Goal: Task Accomplishment & Management: Manage account settings

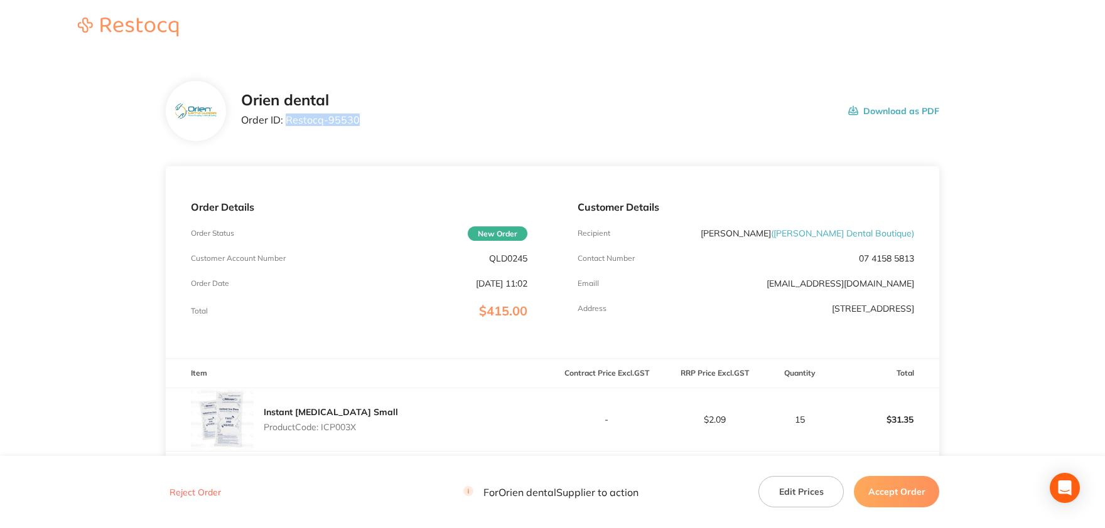
drag, startPoint x: 358, startPoint y: 115, endPoint x: 288, endPoint y: 121, distance: 70.6
click at [288, 121] on div "Orien dental Order ID: Restocq- 95530 Download as PDF" at bounding box center [590, 111] width 698 height 39
copy p "Restocq- 95530"
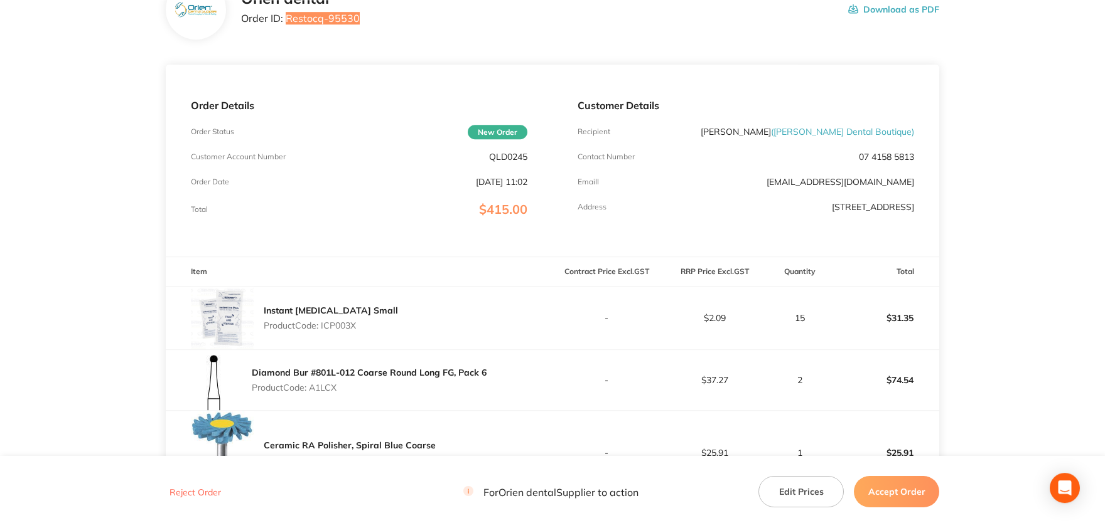
scroll to position [207, 0]
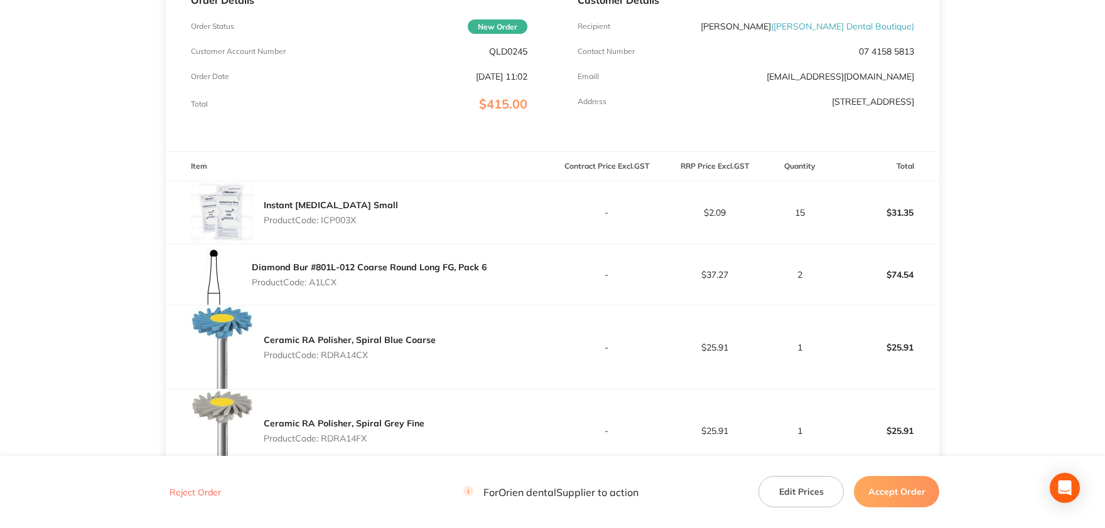
click at [341, 221] on p "Product Code: ICP003X" at bounding box center [331, 220] width 134 height 10
copy p "ICP003X"
drag, startPoint x: 340, startPoint y: 280, endPoint x: 313, endPoint y: 281, distance: 26.4
click at [313, 281] on p "Product Code: A1LCX" at bounding box center [369, 282] width 235 height 10
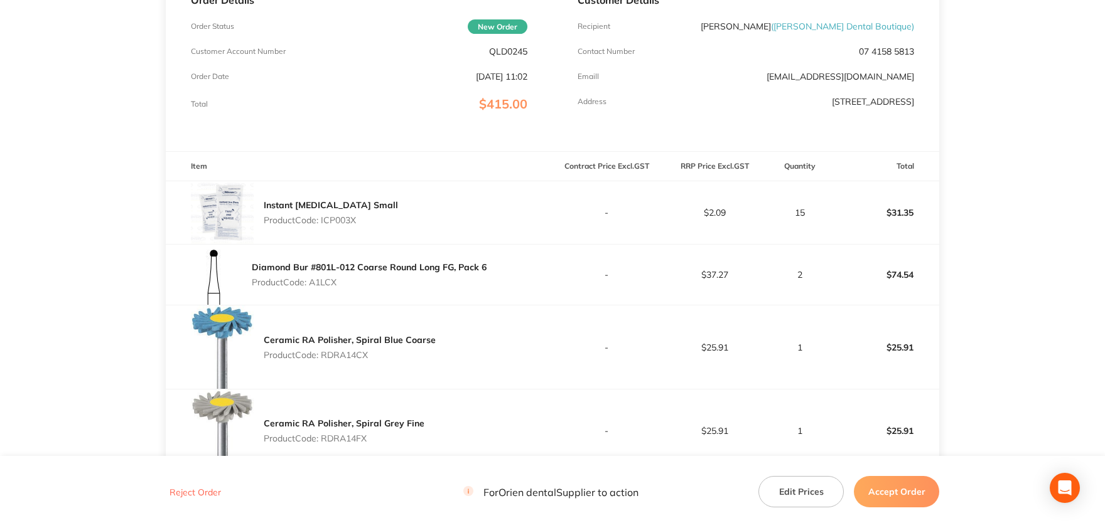
copy p "A1LCX"
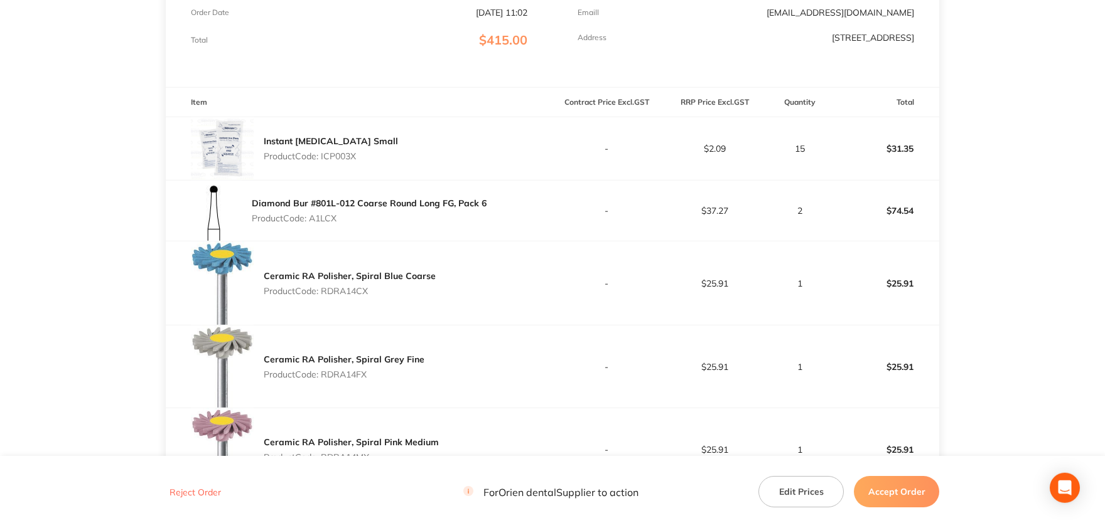
scroll to position [276, 0]
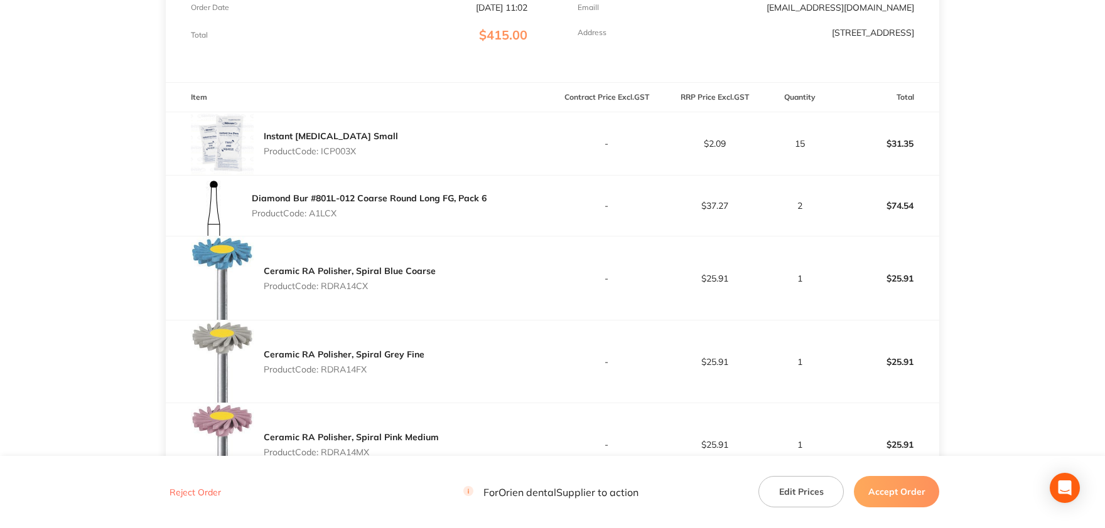
click at [348, 286] on p "Product Code: RDRA14CX" at bounding box center [350, 286] width 172 height 10
copy p "RDRA14CX"
click at [354, 370] on p "Product Code: RDRA14FX" at bounding box center [344, 370] width 161 height 10
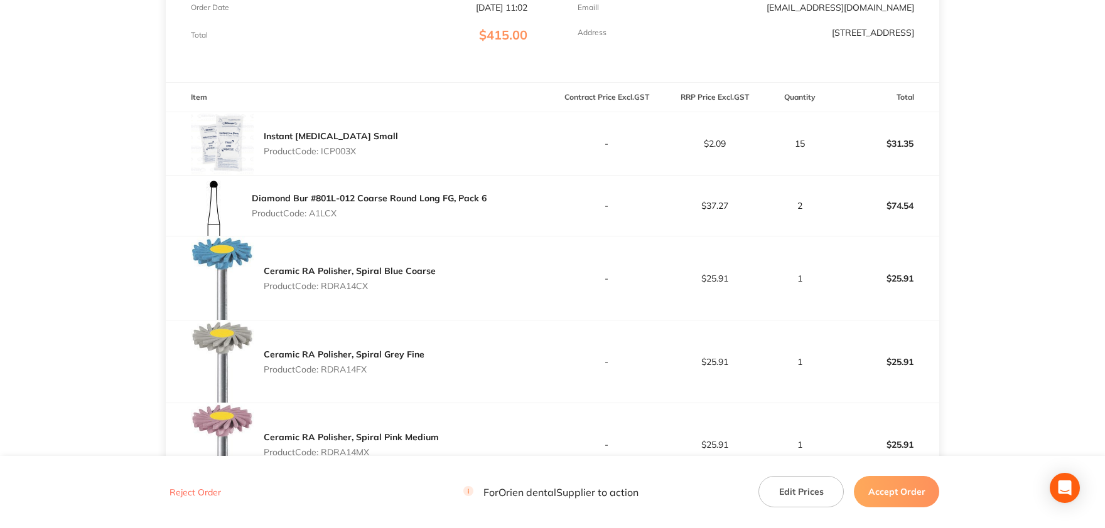
copy p "RDRA14FX"
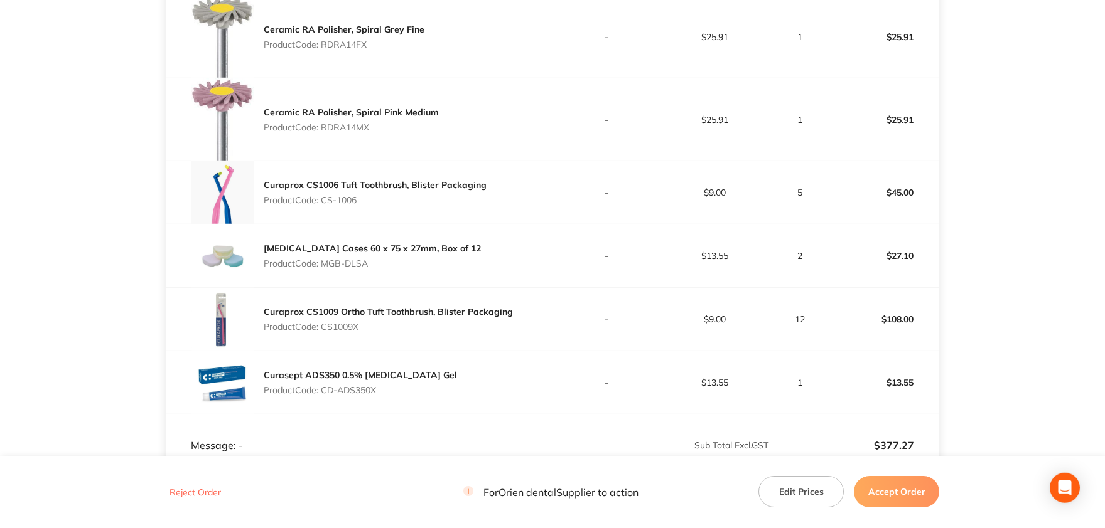
scroll to position [621, 0]
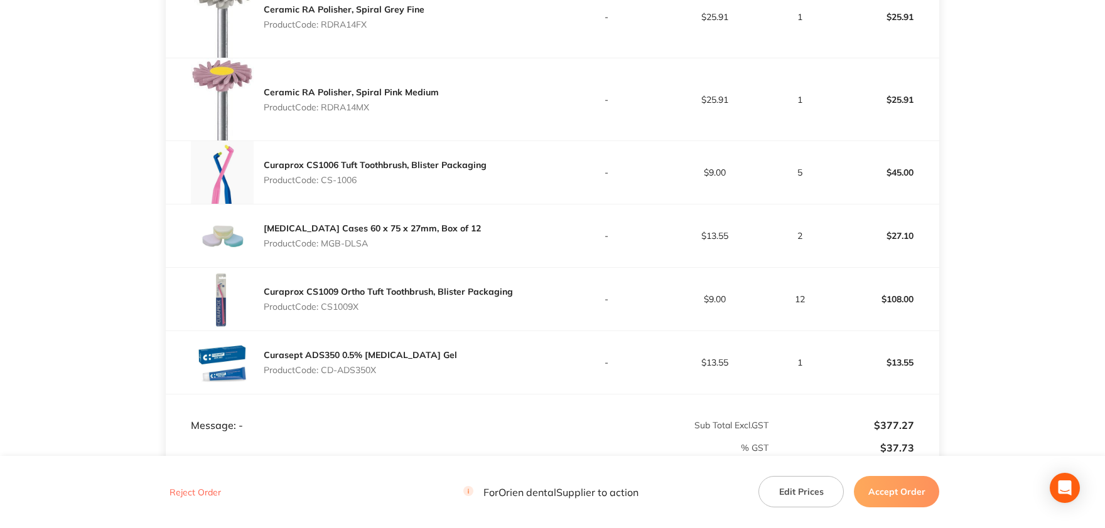
click at [349, 104] on p "Product Code: RDRA14MX" at bounding box center [351, 107] width 175 height 10
click at [350, 102] on p "Product Code: RDRA14MX" at bounding box center [351, 107] width 175 height 10
copy p "RDRA14MX"
drag, startPoint x: 360, startPoint y: 178, endPoint x: 325, endPoint y: 178, distance: 34.5
click at [325, 178] on p "Product Code: CS-1006" at bounding box center [375, 180] width 223 height 10
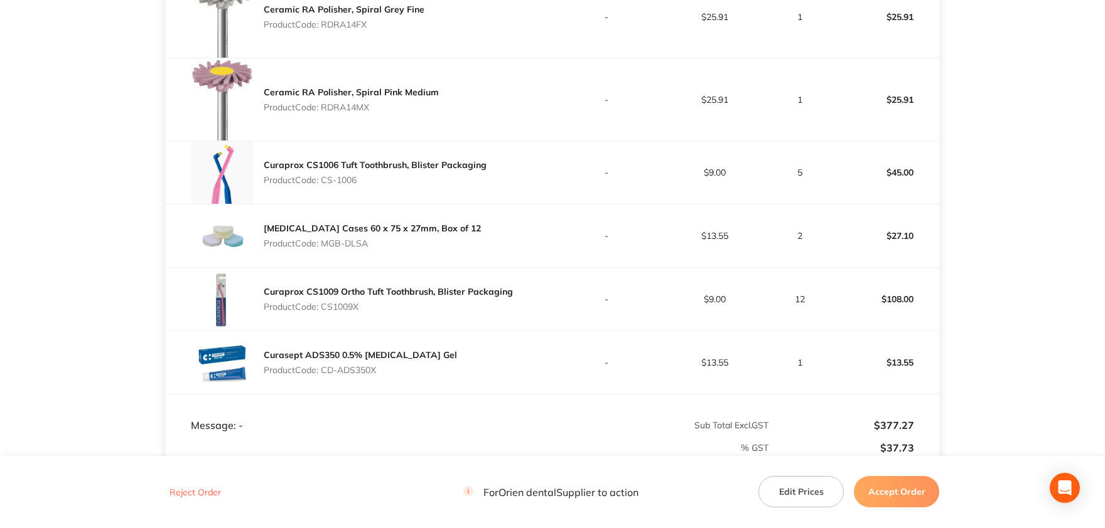
copy p "CS-1006"
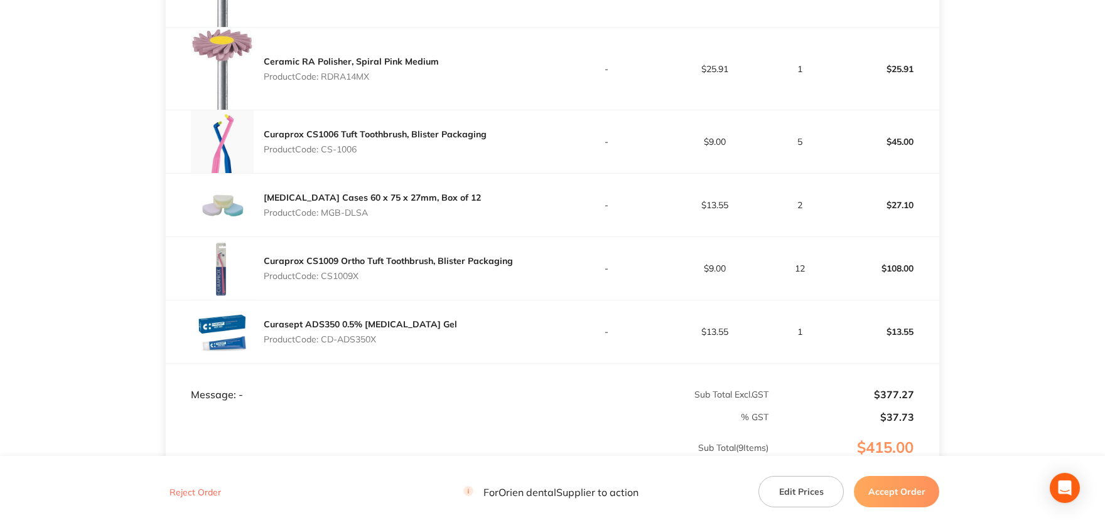
scroll to position [690, 0]
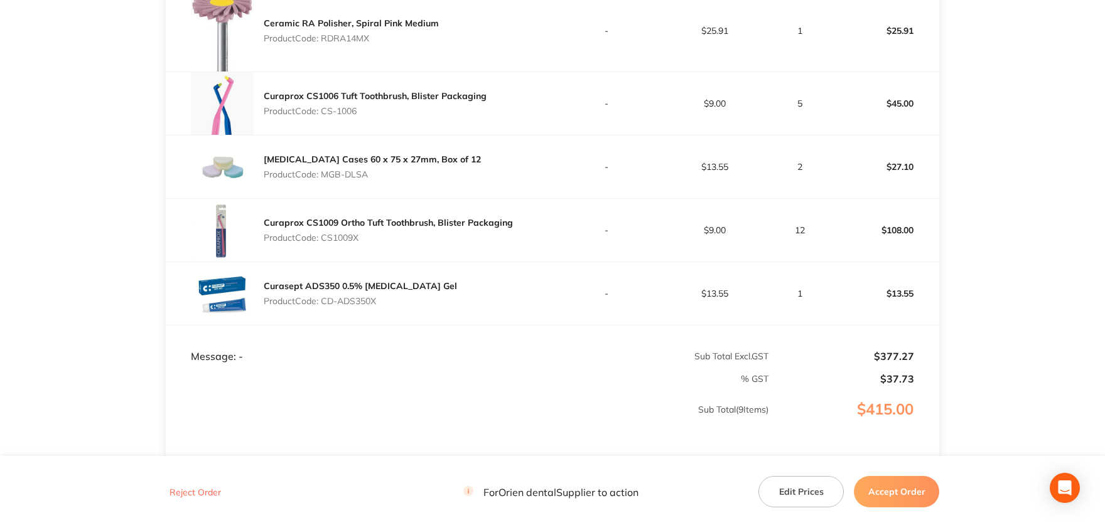
drag, startPoint x: 370, startPoint y: 242, endPoint x: 325, endPoint y: 174, distance: 80.6
click at [325, 174] on p "Product Code: MGB-DLSA" at bounding box center [372, 174] width 217 height 10
copy p "MGB-DLSA"
click at [348, 234] on p "Product Code: CS1009X" at bounding box center [388, 238] width 249 height 10
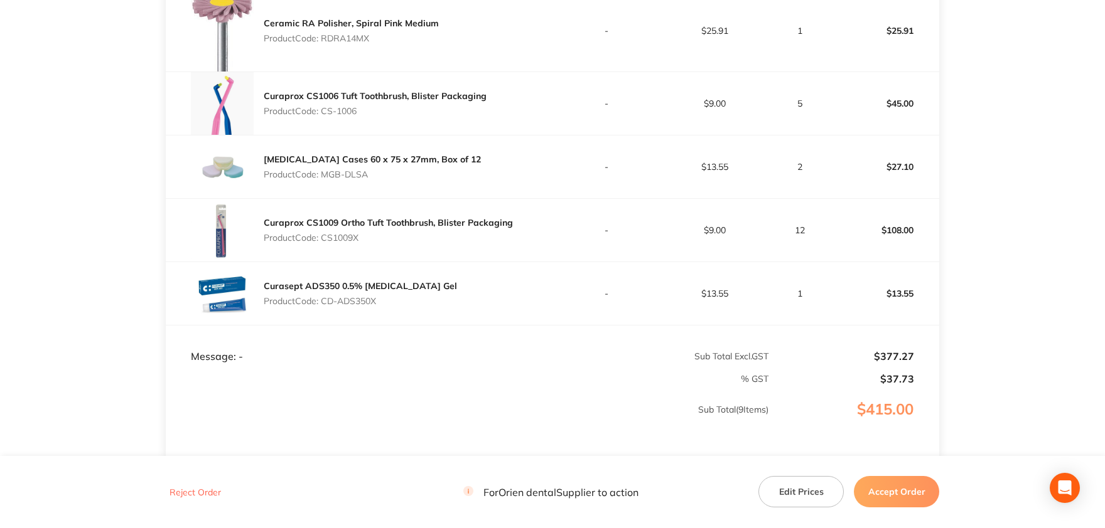
copy p "CS1009X"
drag, startPoint x: 378, startPoint y: 300, endPoint x: 325, endPoint y: 299, distance: 52.7
click at [325, 299] on p "Product Code: CD-ADS350X" at bounding box center [360, 301] width 193 height 10
copy p "CD-ADS350X"
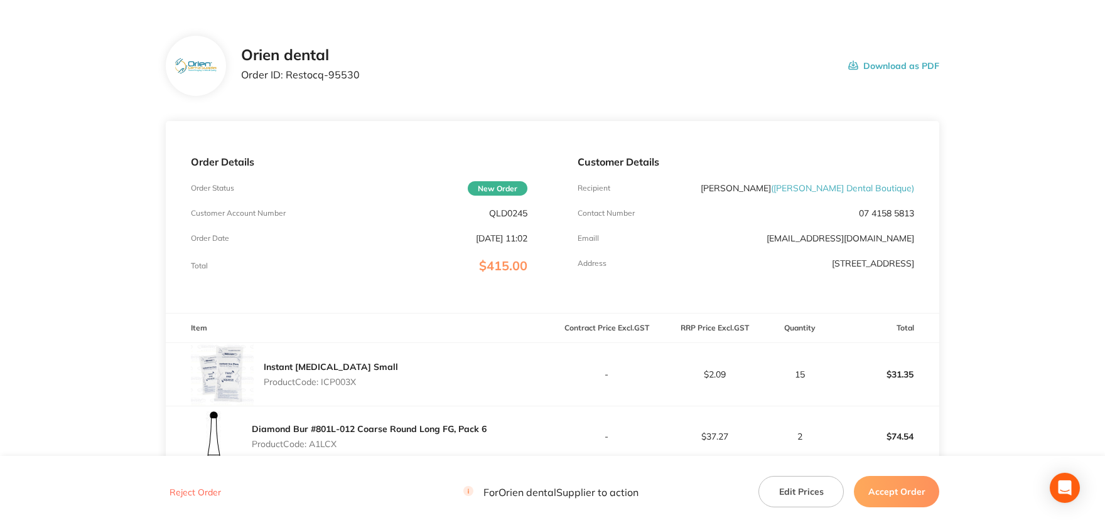
scroll to position [69, 0]
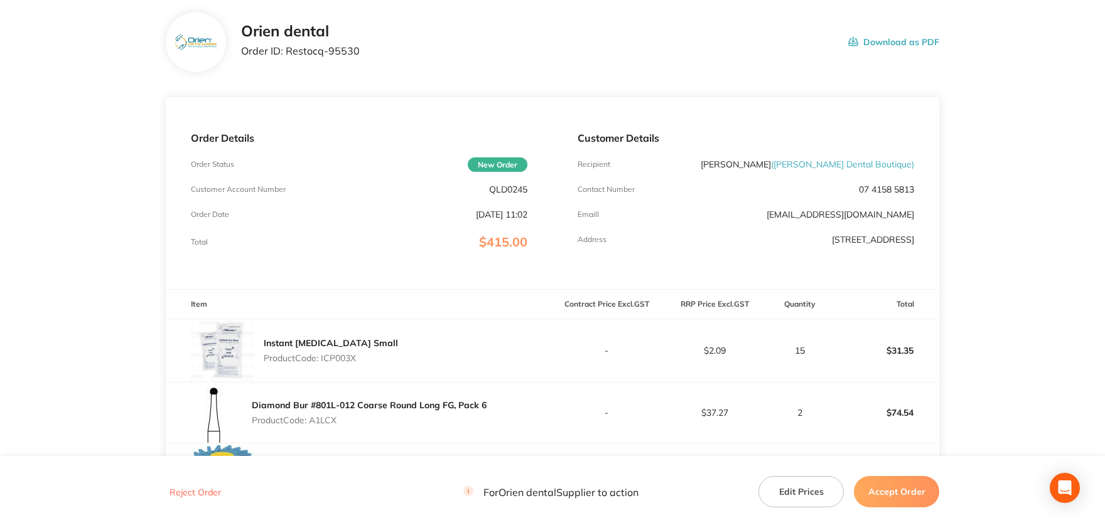
click at [798, 485] on button "Edit Prices" at bounding box center [800, 491] width 85 height 31
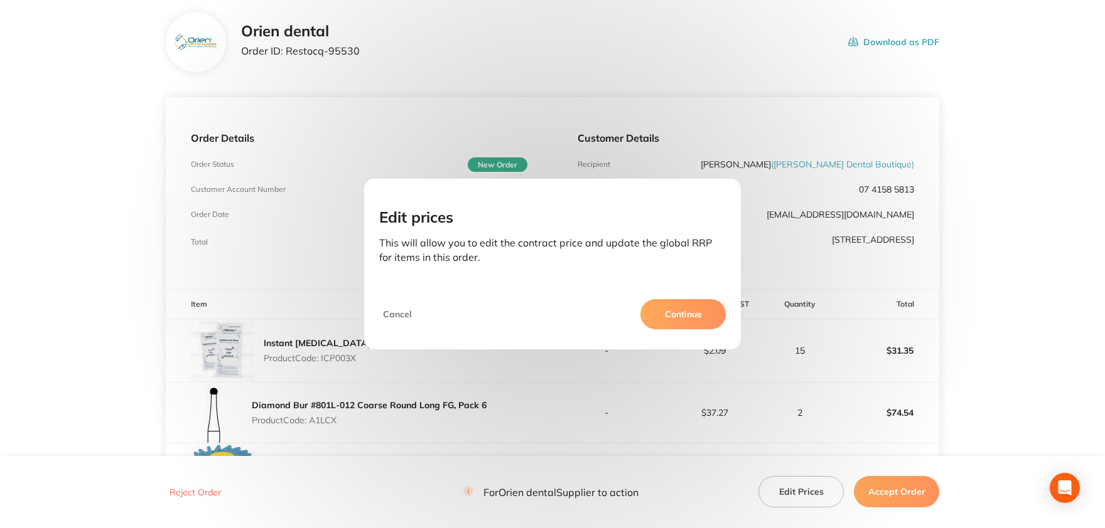
click at [674, 314] on button "Continue" at bounding box center [682, 314] width 85 height 30
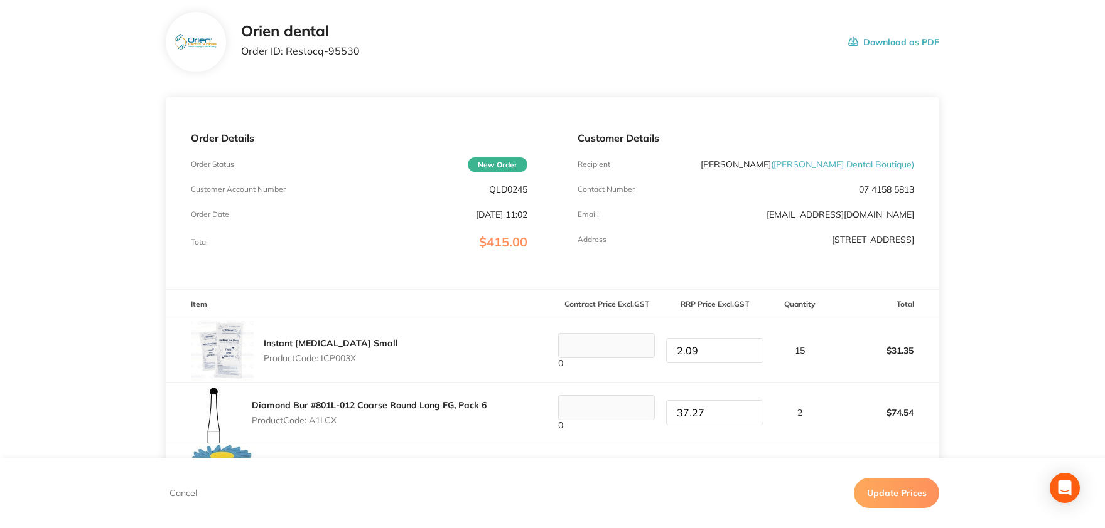
drag, startPoint x: 716, startPoint y: 355, endPoint x: 653, endPoint y: 353, distance: 62.8
click at [666, 353] on input "2.09" at bounding box center [714, 350] width 97 height 25
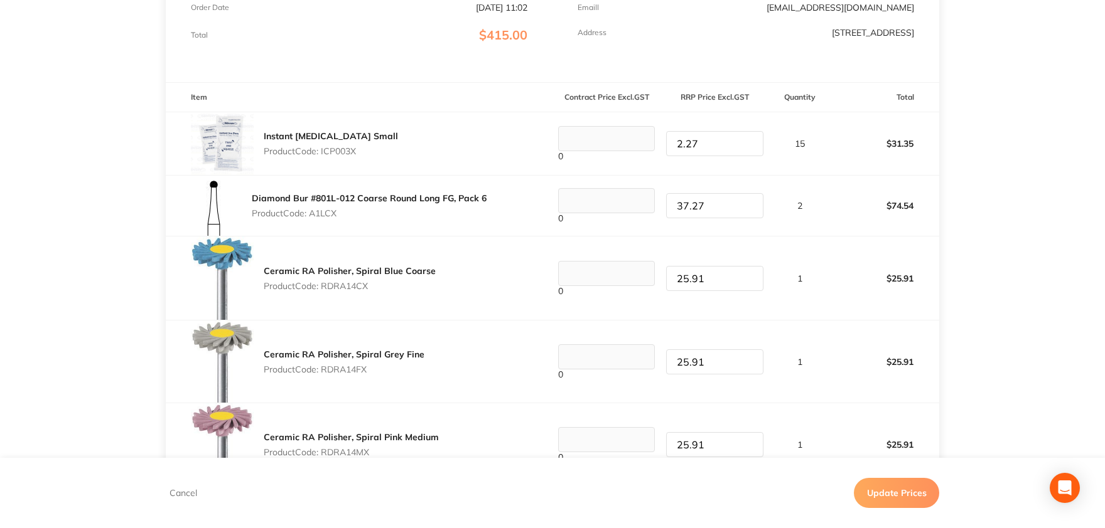
scroll to position [552, 0]
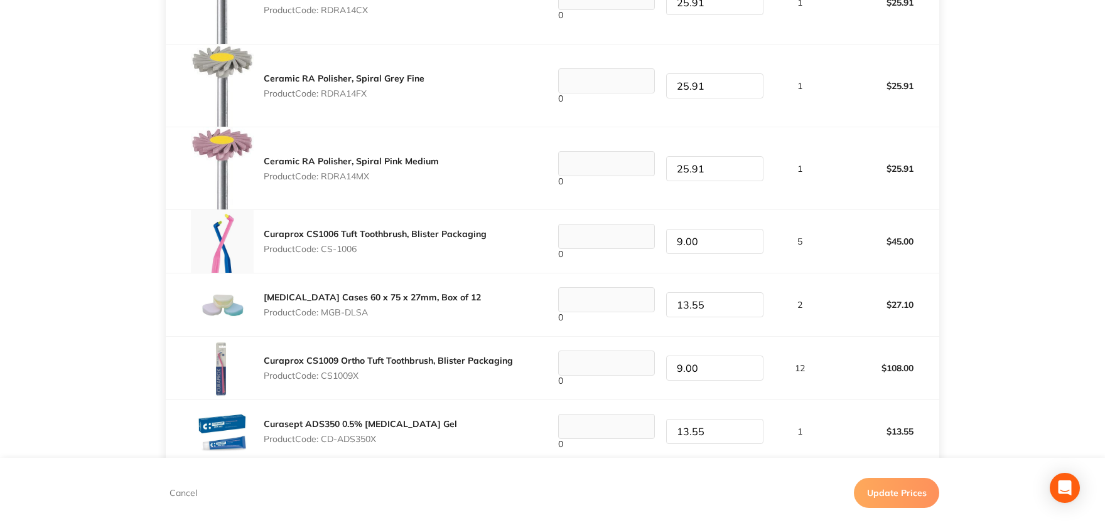
type input "2.27"
click at [911, 493] on button "Update Prices" at bounding box center [896, 493] width 85 height 30
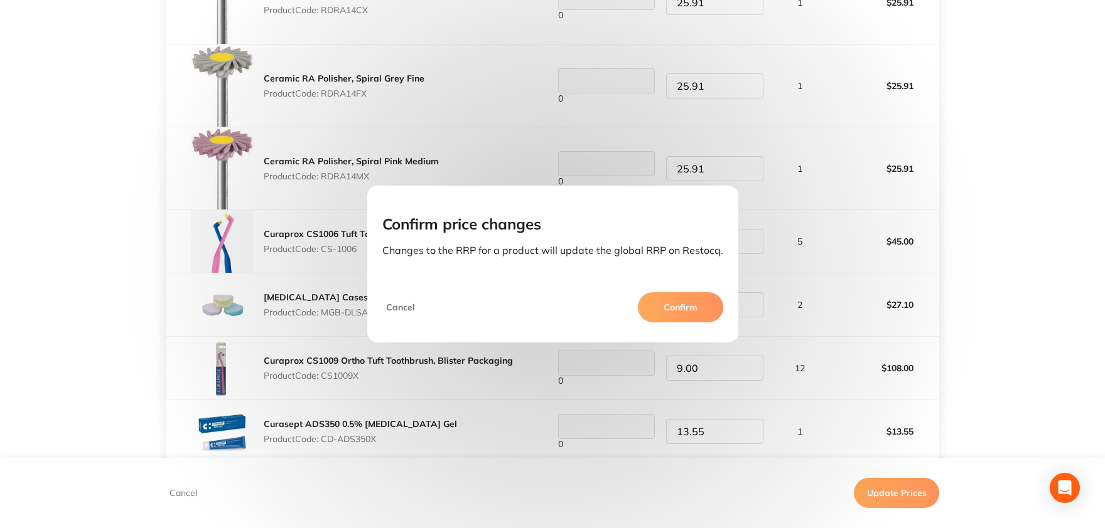
click at [678, 307] on button "Confirm" at bounding box center [680, 307] width 85 height 30
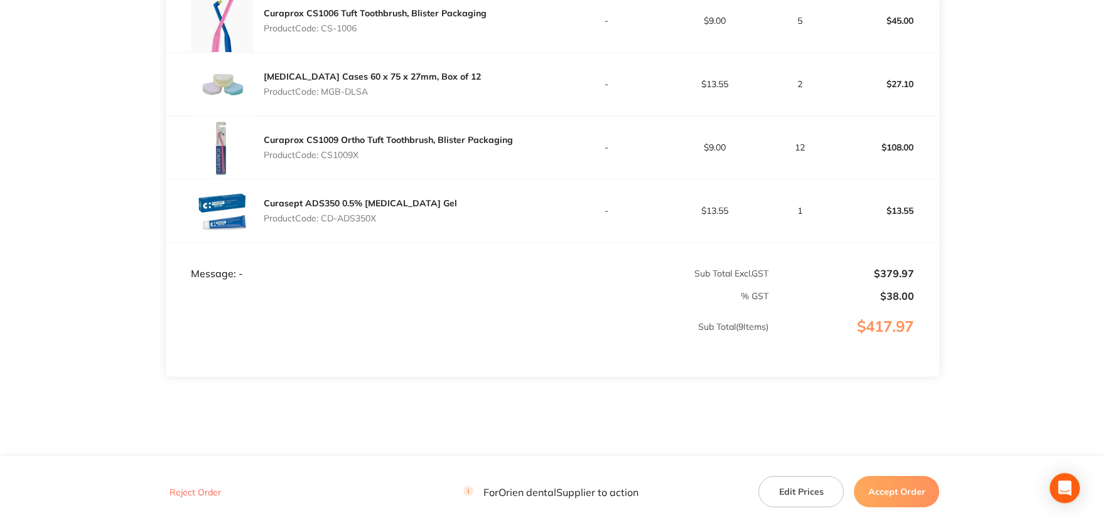
scroll to position [793, 0]
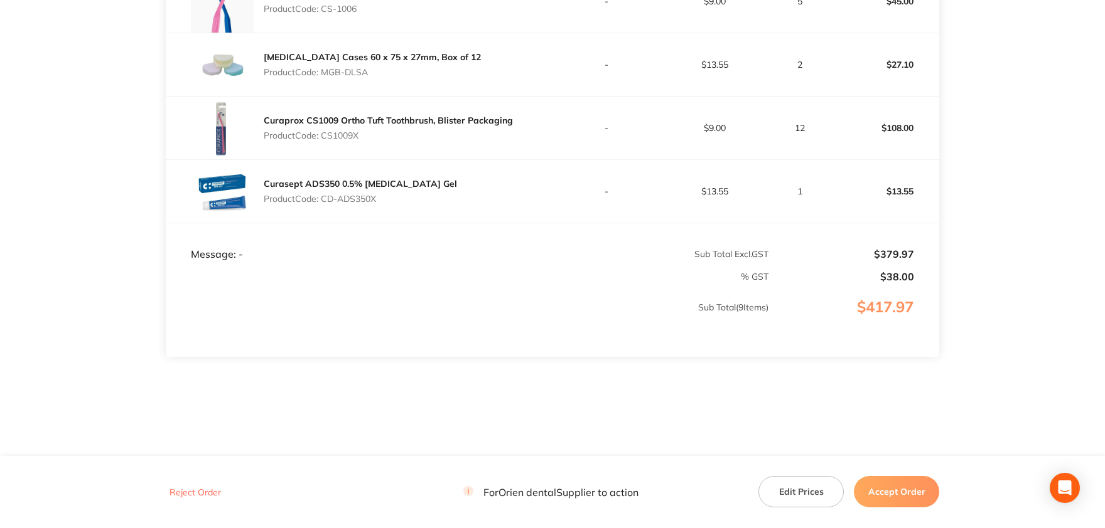
click at [908, 491] on button "Accept Order" at bounding box center [896, 491] width 85 height 31
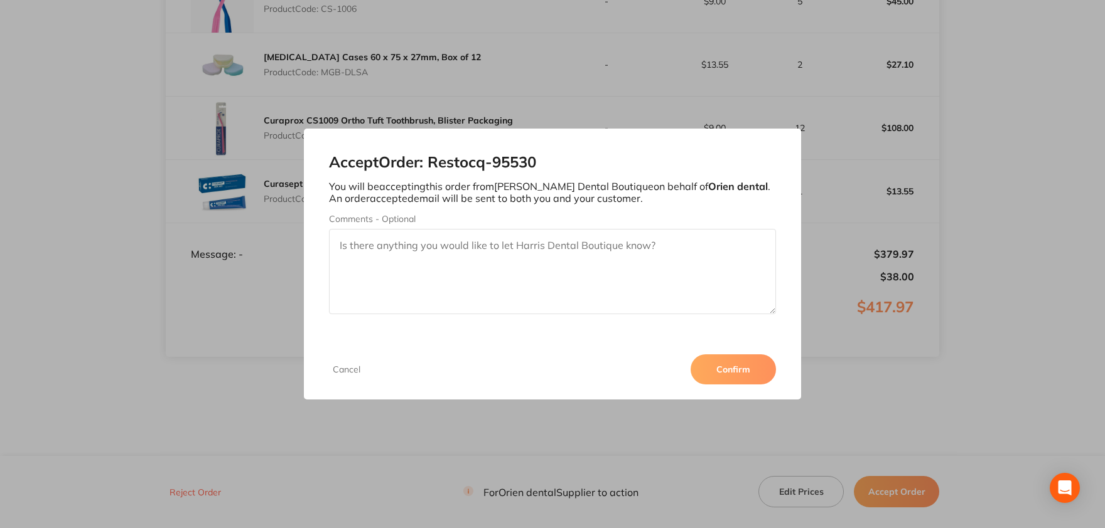
click at [734, 369] on button "Confirm" at bounding box center [732, 370] width 85 height 30
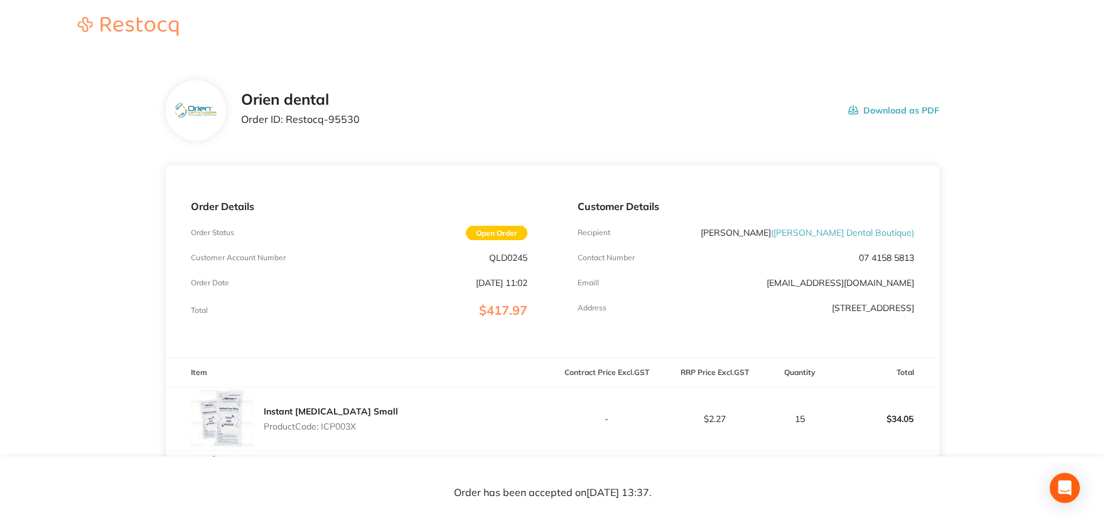
scroll to position [0, 0]
